Goal: Information Seeking & Learning: Stay updated

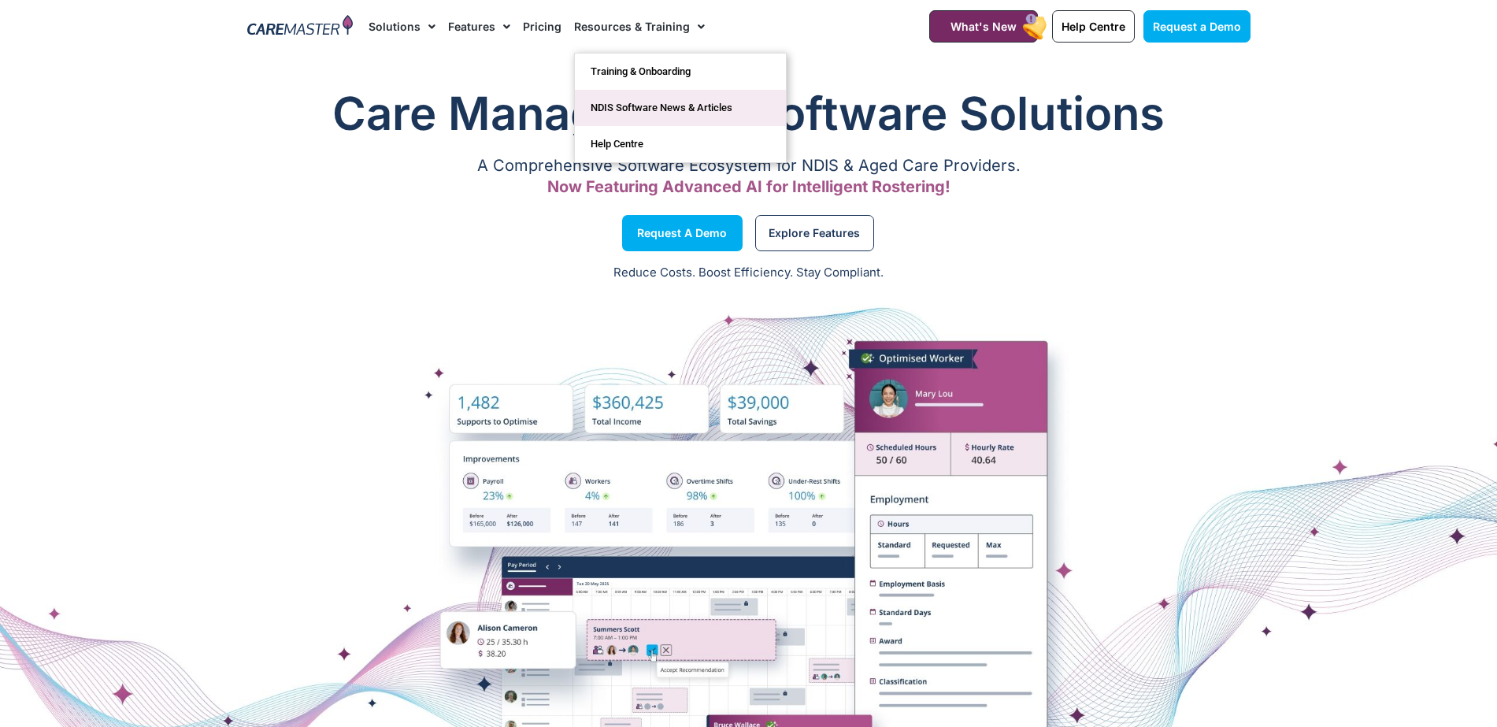
click at [672, 113] on link "NDIS Software News & Articles" at bounding box center [680, 108] width 211 height 36
